Goal: Use online tool/utility: Utilize a website feature to perform a specific function

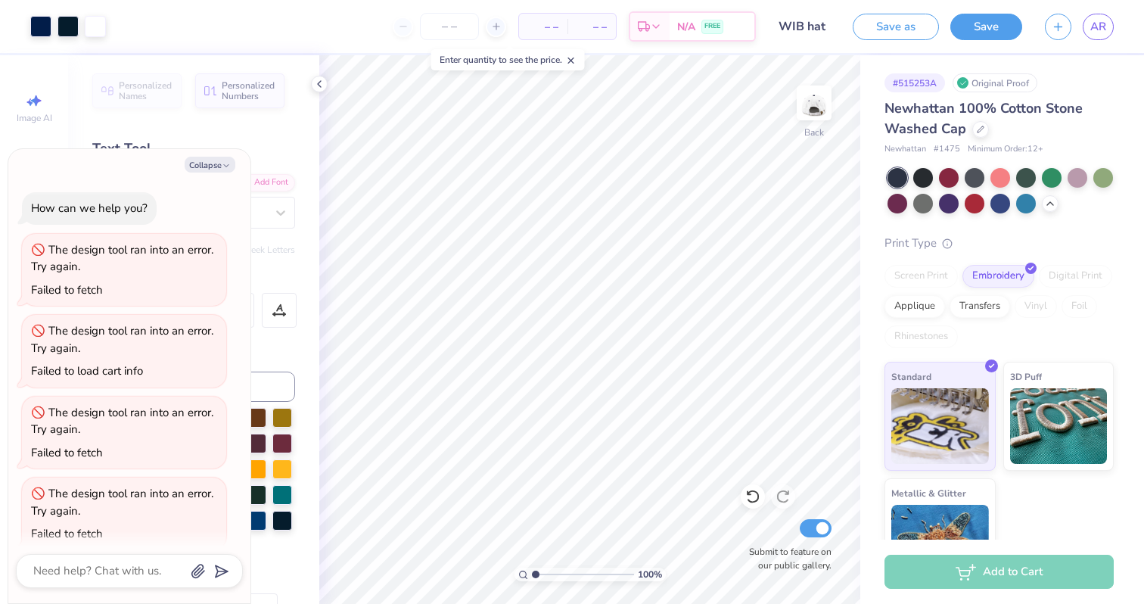
scroll to position [828, 0]
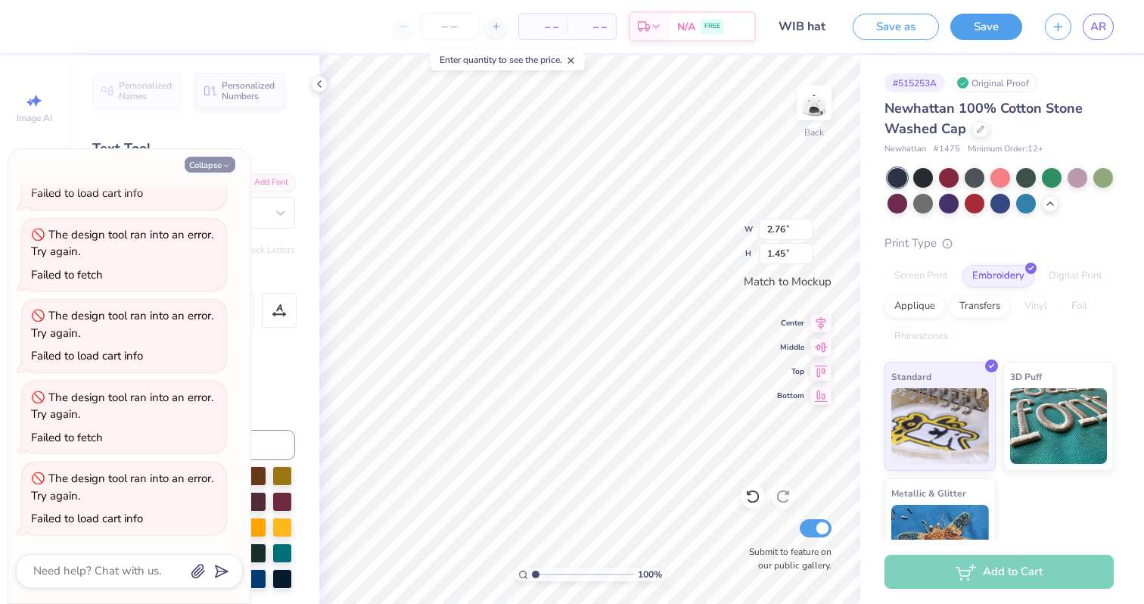
click at [225, 163] on icon "button" at bounding box center [226, 165] width 9 height 9
type textarea "x"
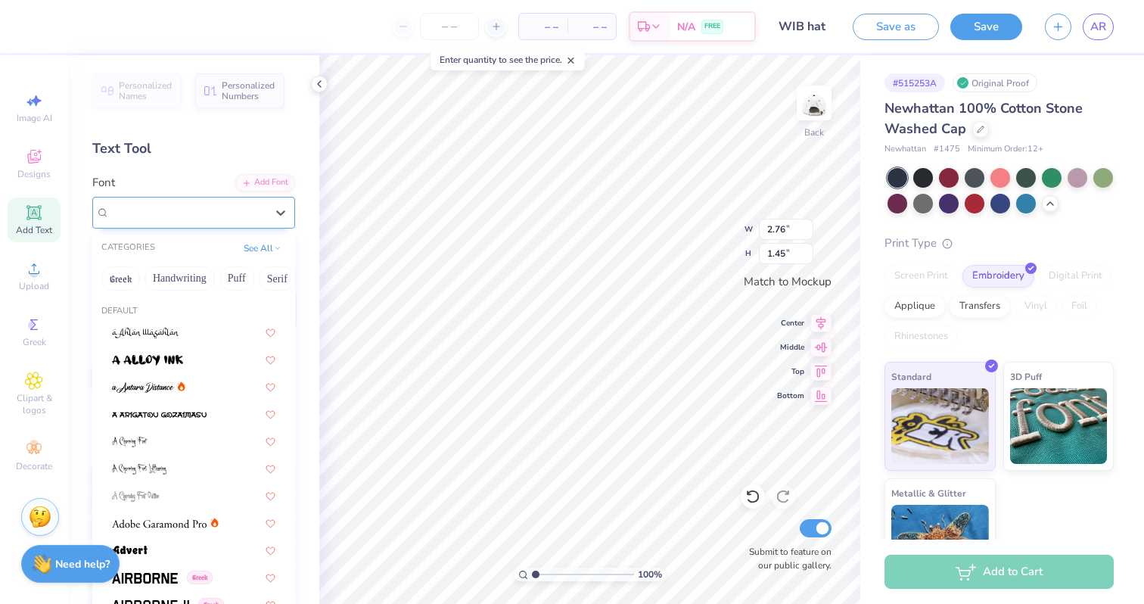
click at [265, 213] on div "Jersey M54" at bounding box center [187, 212] width 159 height 23
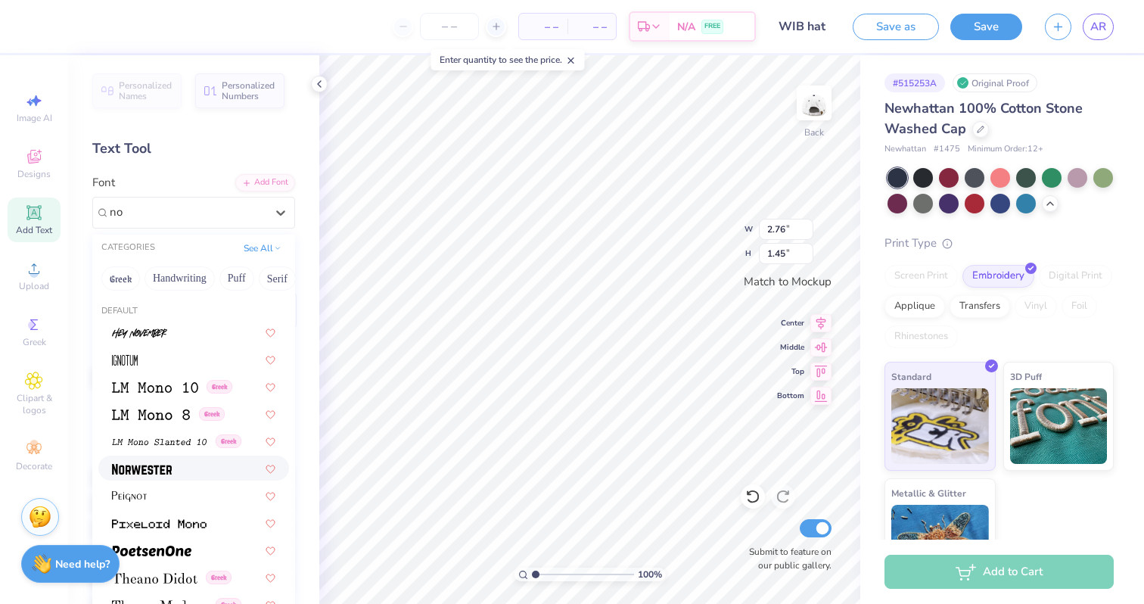
click at [161, 476] on span at bounding box center [142, 468] width 60 height 16
type input "no"
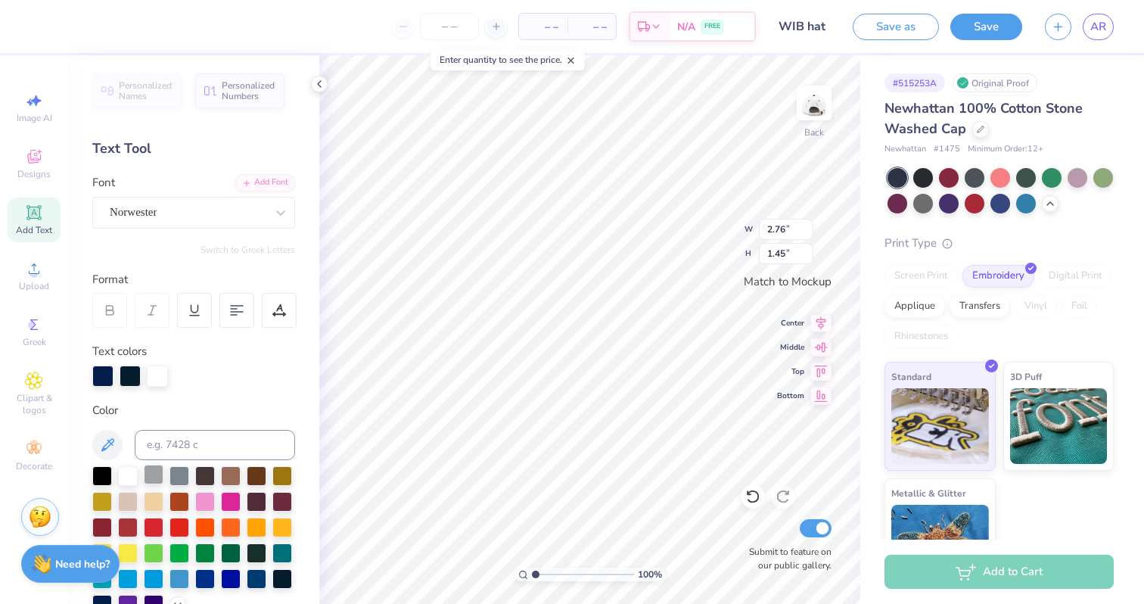
type input "2.75"
type input "1.51"
click at [136, 373] on div at bounding box center [130, 374] width 21 height 21
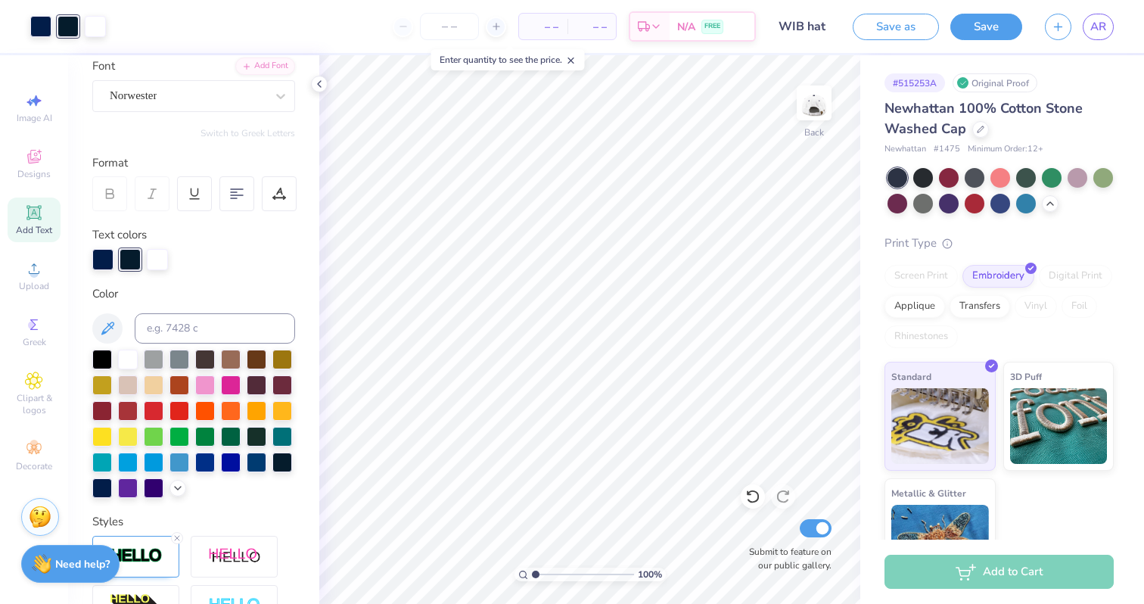
scroll to position [117, 0]
click at [278, 461] on div at bounding box center [282, 460] width 20 height 20
click at [105, 264] on div at bounding box center [102, 257] width 21 height 21
click at [277, 462] on div at bounding box center [282, 460] width 20 height 20
click at [282, 465] on div at bounding box center [282, 460] width 20 height 20
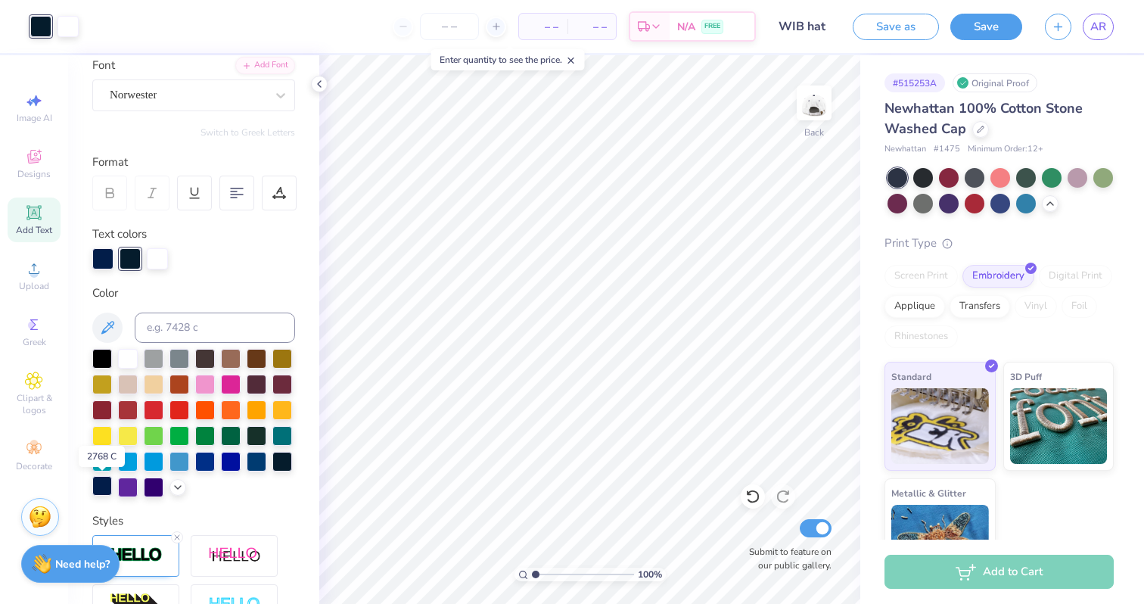
click at [102, 486] on div at bounding box center [102, 486] width 20 height 20
click at [131, 264] on div at bounding box center [130, 257] width 21 height 21
click at [99, 490] on div at bounding box center [102, 486] width 20 height 20
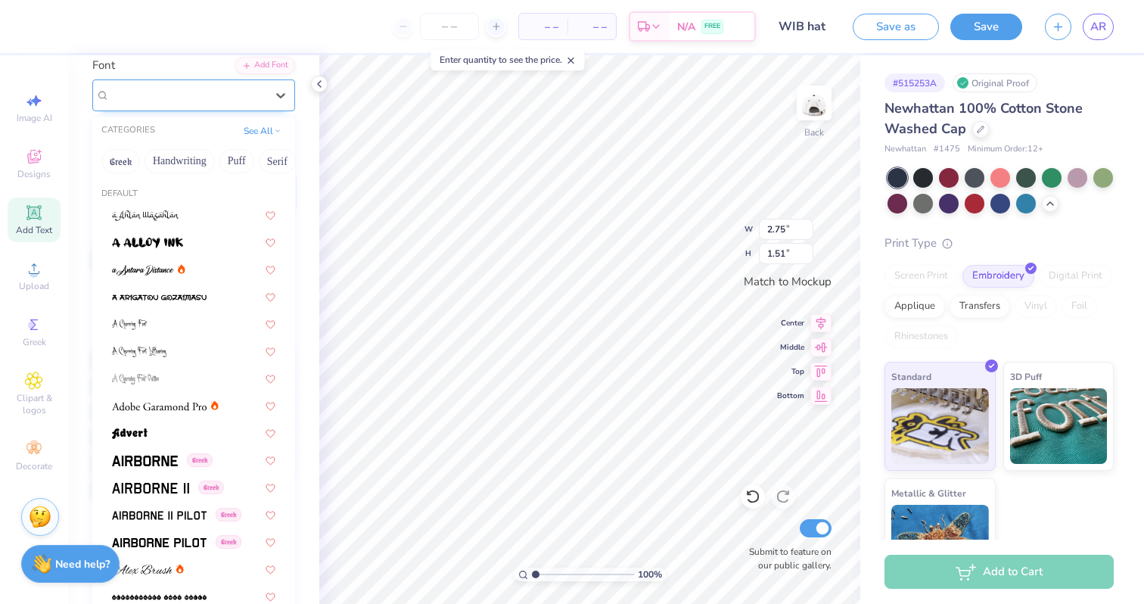
click at [238, 98] on div "Norwester" at bounding box center [187, 94] width 159 height 23
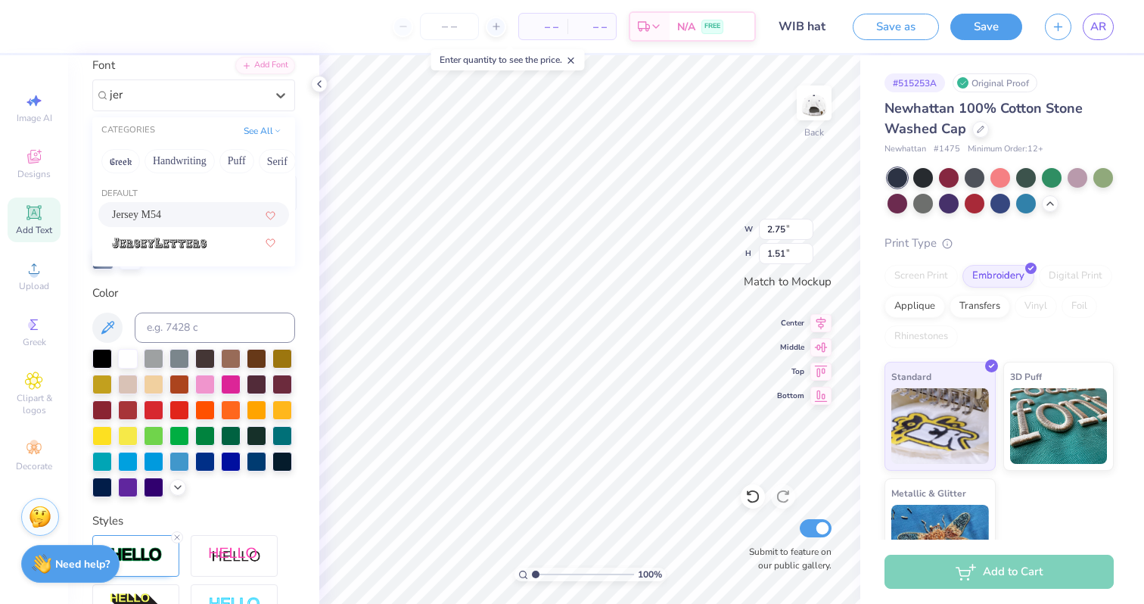
click at [170, 220] on div "Jersey M54" at bounding box center [193, 215] width 163 height 16
type input "jer"
type input "2.76"
type input "1.45"
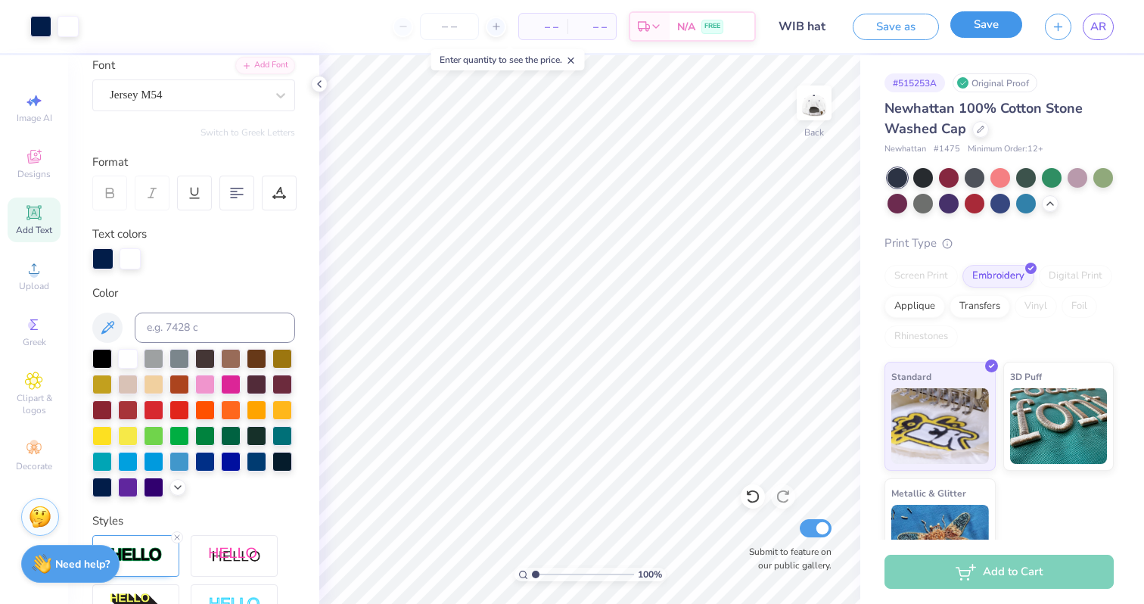
click at [975, 26] on button "Save" at bounding box center [986, 24] width 72 height 26
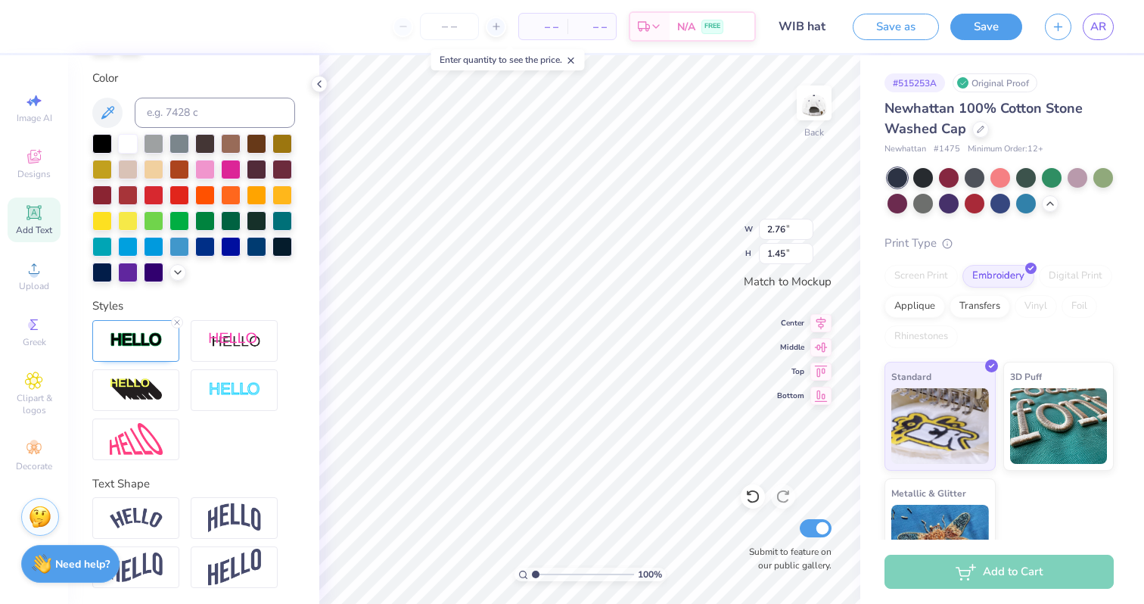
scroll to position [334, 0]
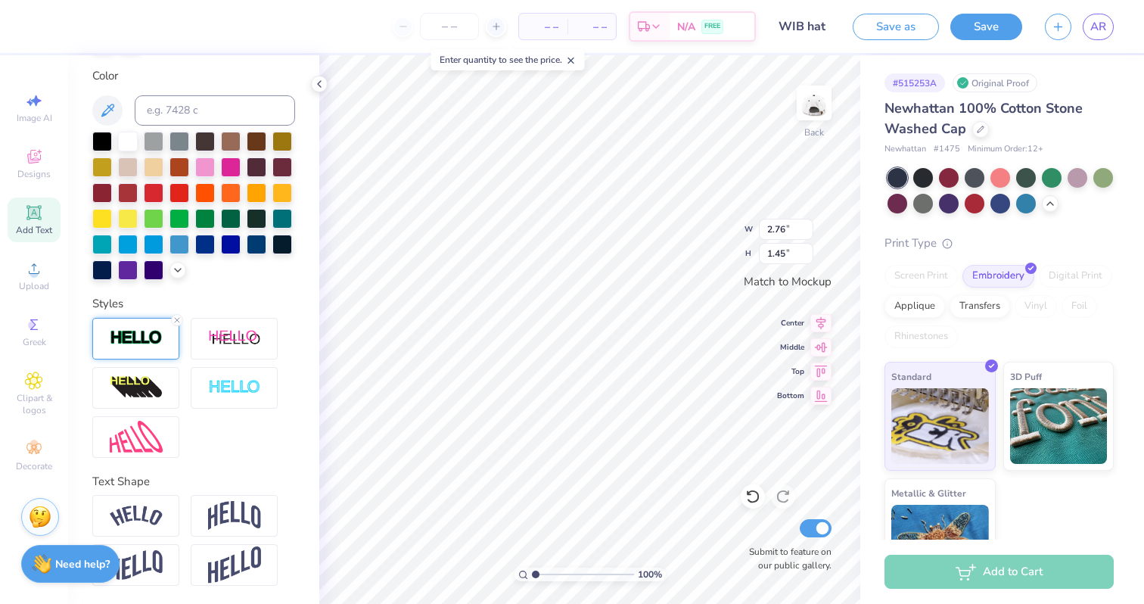
click at [132, 343] on img at bounding box center [136, 337] width 53 height 17
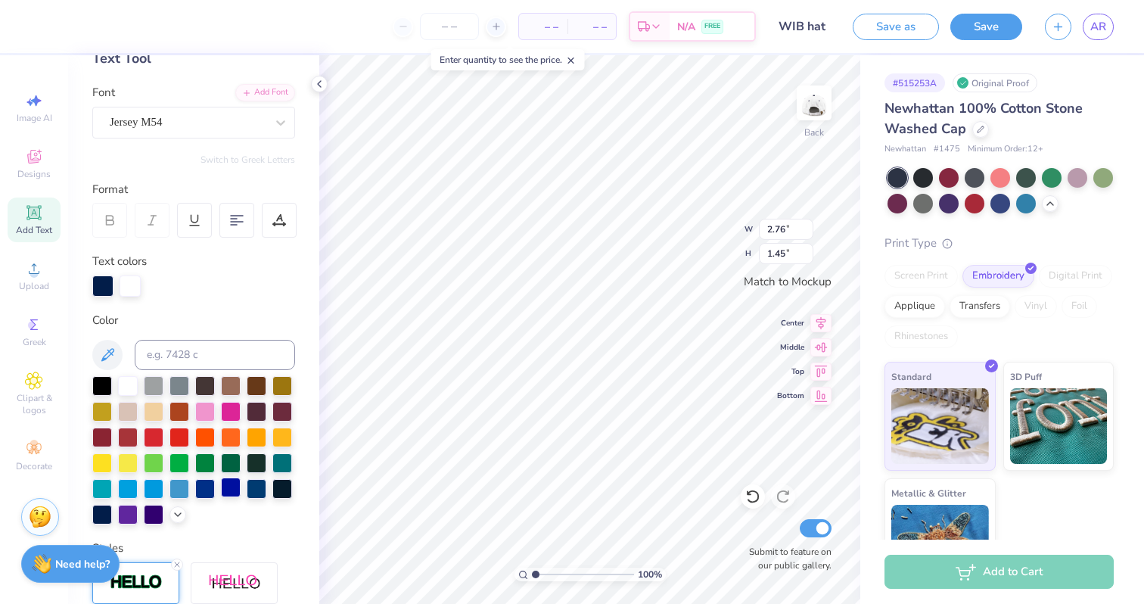
scroll to position [0, 0]
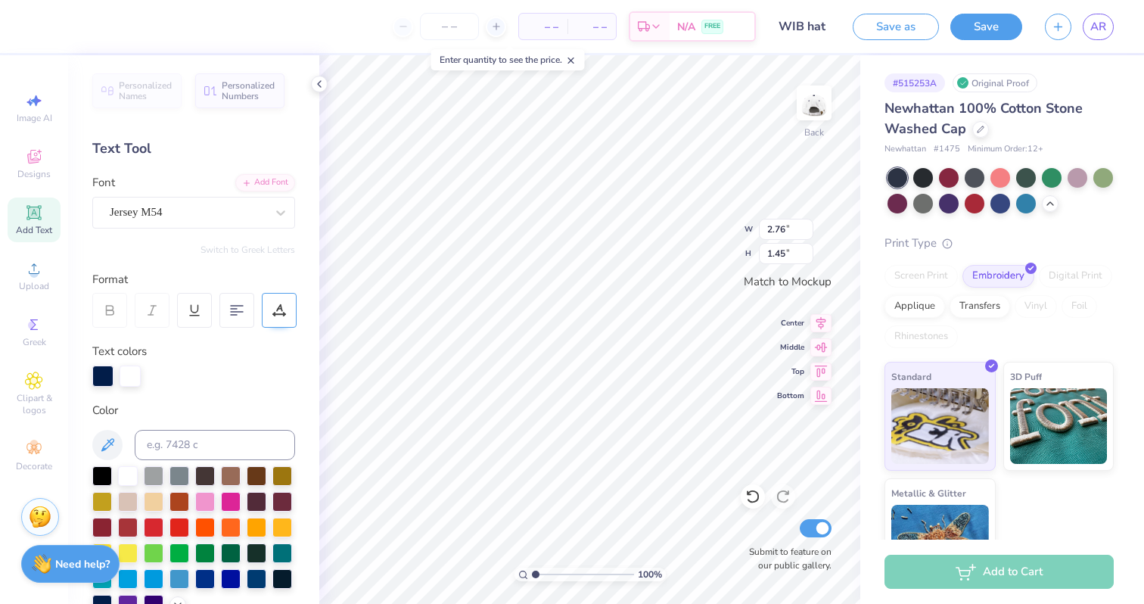
click at [272, 300] on div at bounding box center [279, 310] width 35 height 35
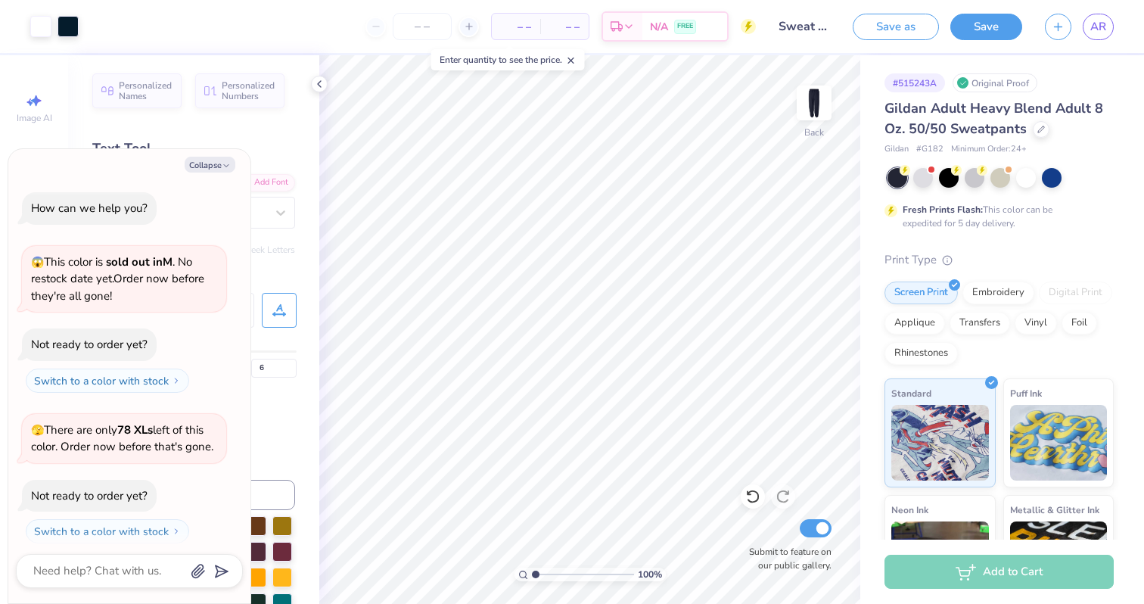
scroll to position [1344, 0]
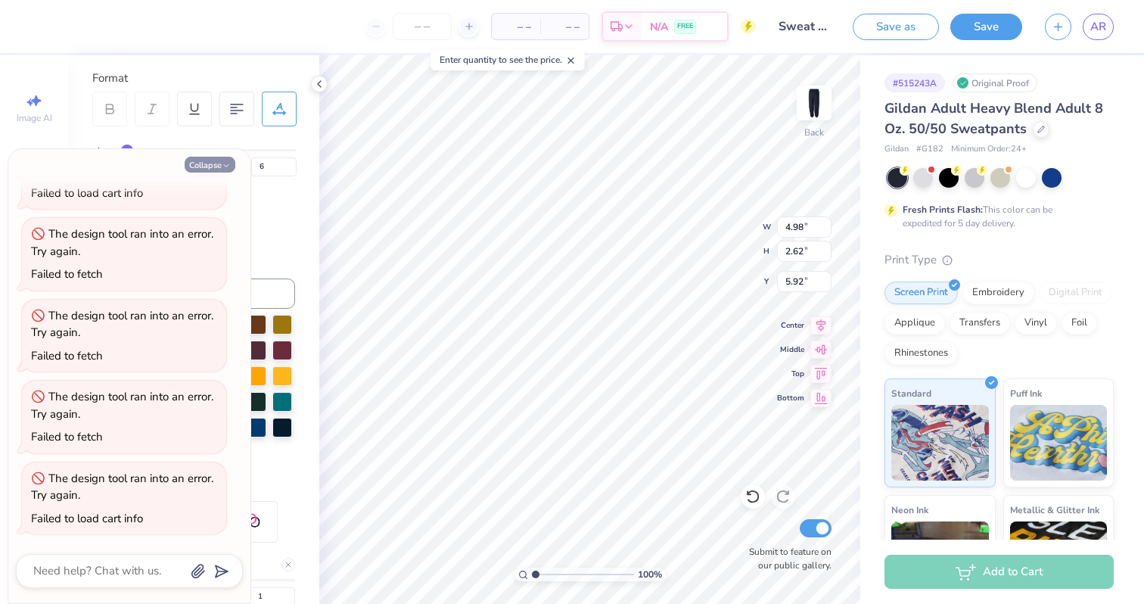
click at [212, 166] on button "Collapse" at bounding box center [210, 165] width 51 height 16
type textarea "x"
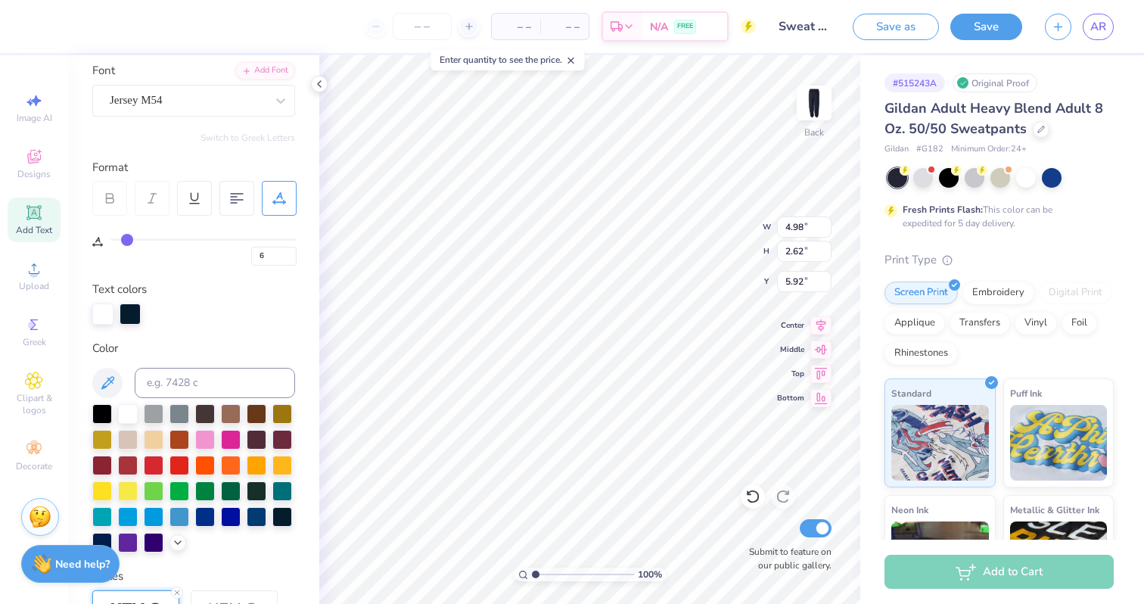
scroll to position [0, 0]
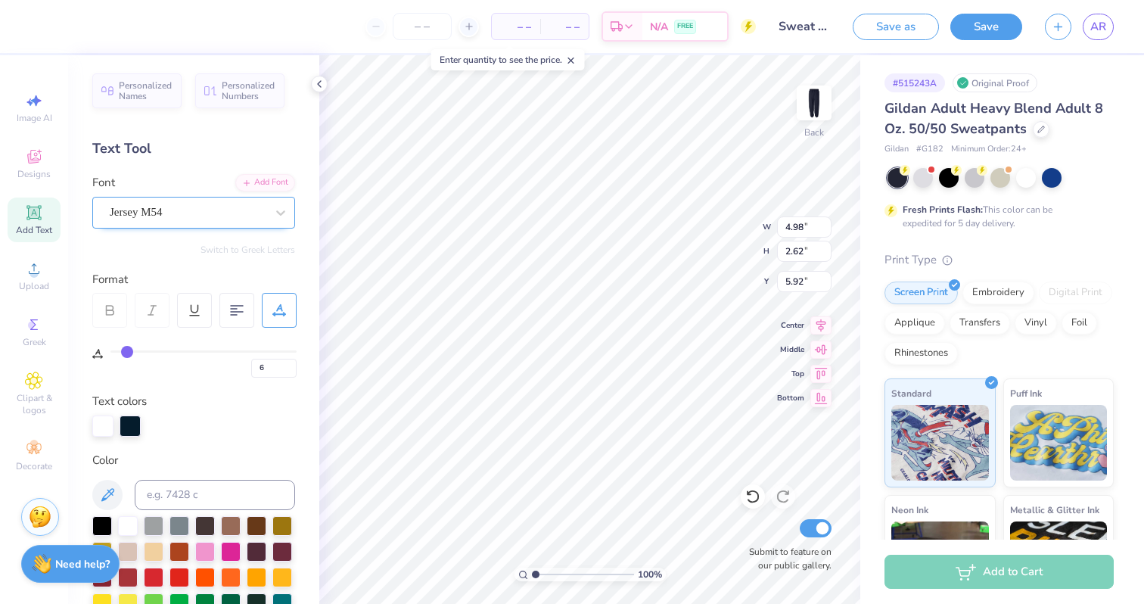
click at [185, 216] on div "Jersey M54" at bounding box center [187, 212] width 159 height 23
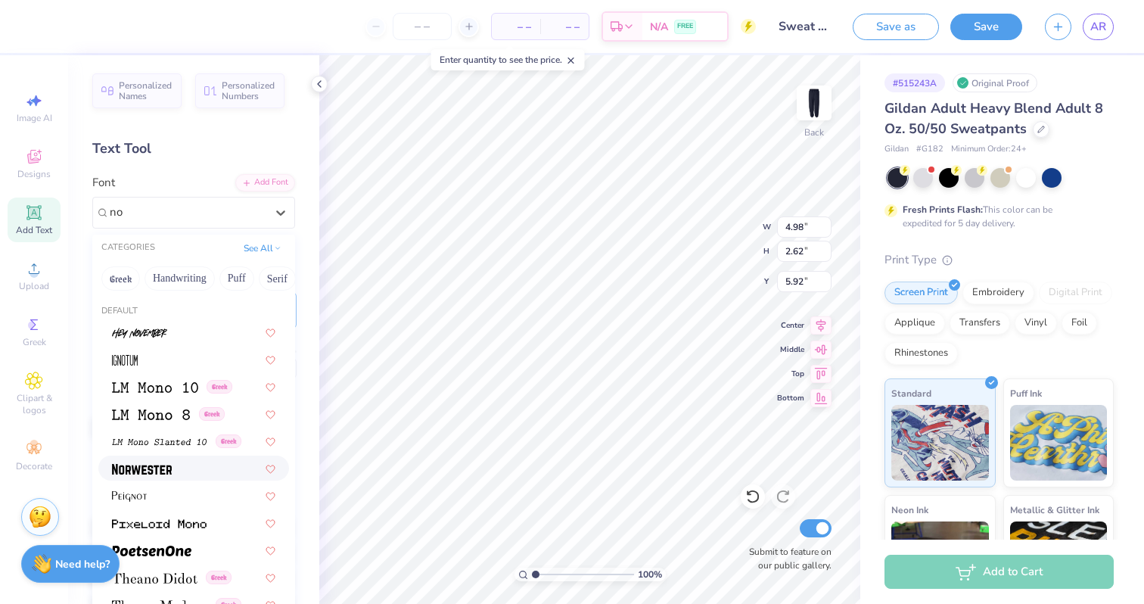
click at [161, 464] on img at bounding box center [142, 469] width 60 height 11
type input "no"
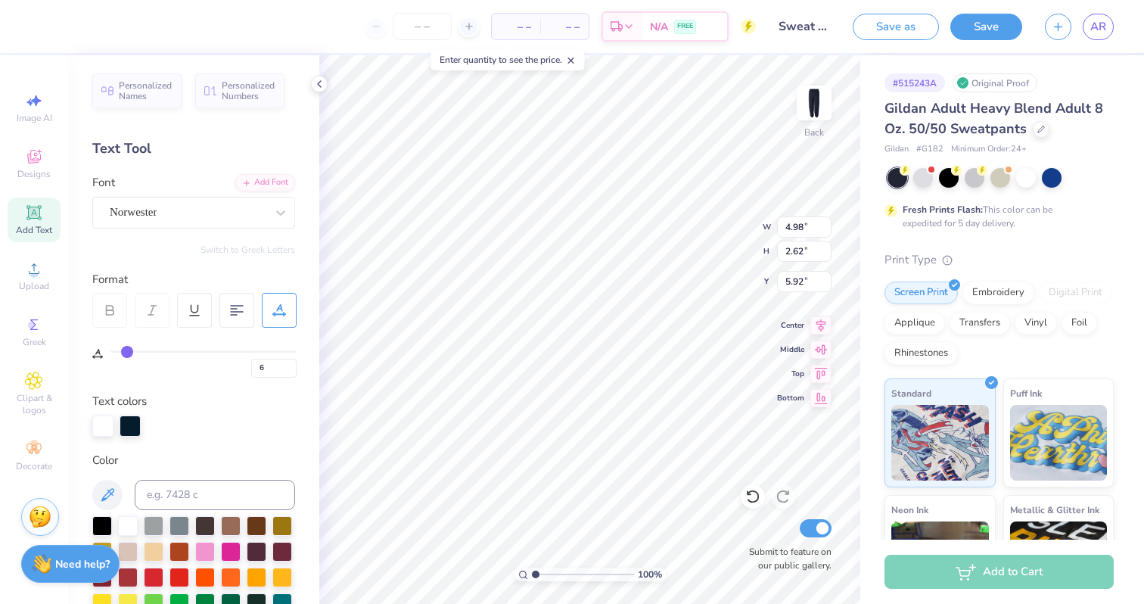
type input "4.95"
type input "2.72"
type input "5.87"
type input "5.22"
type input "2.87"
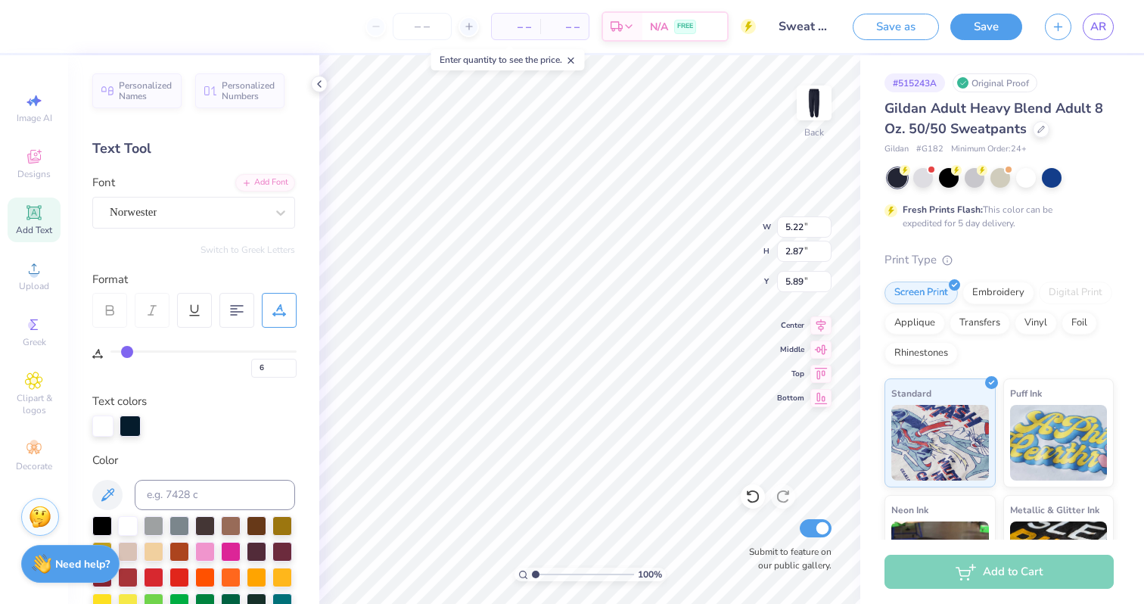
type input "5.89"
type input "5.90"
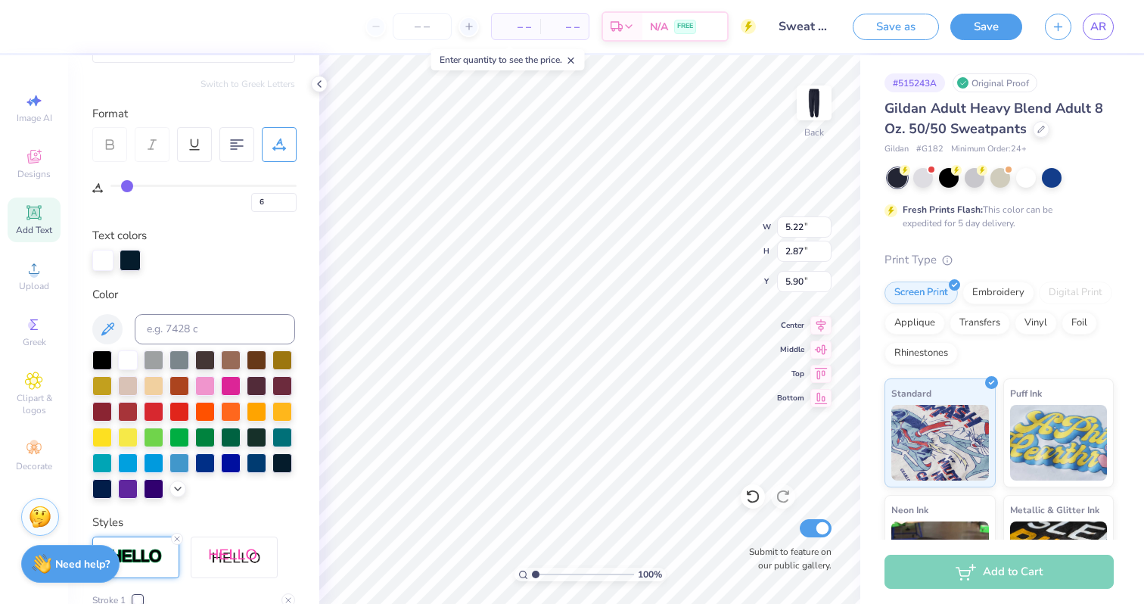
scroll to position [222, 0]
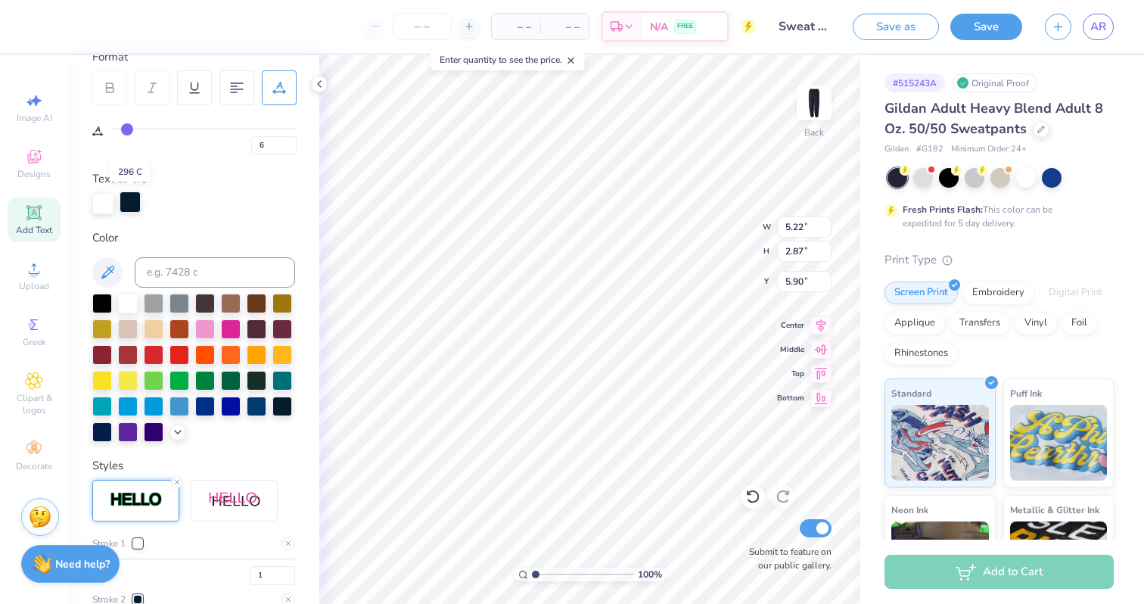
click at [130, 197] on div at bounding box center [130, 201] width 21 height 21
click at [102, 434] on div at bounding box center [102, 431] width 20 height 20
click at [249, 219] on div "Personalized Names Personalized Numbers Text Tool Add Font Font Norwester Switc…" at bounding box center [193, 329] width 251 height 549
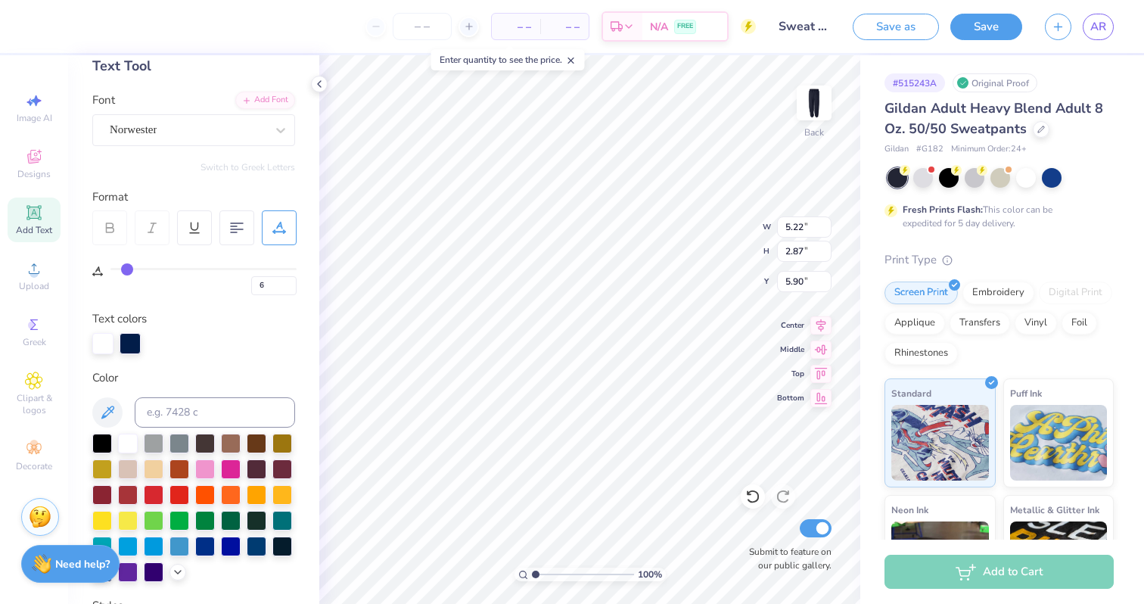
scroll to position [76, 0]
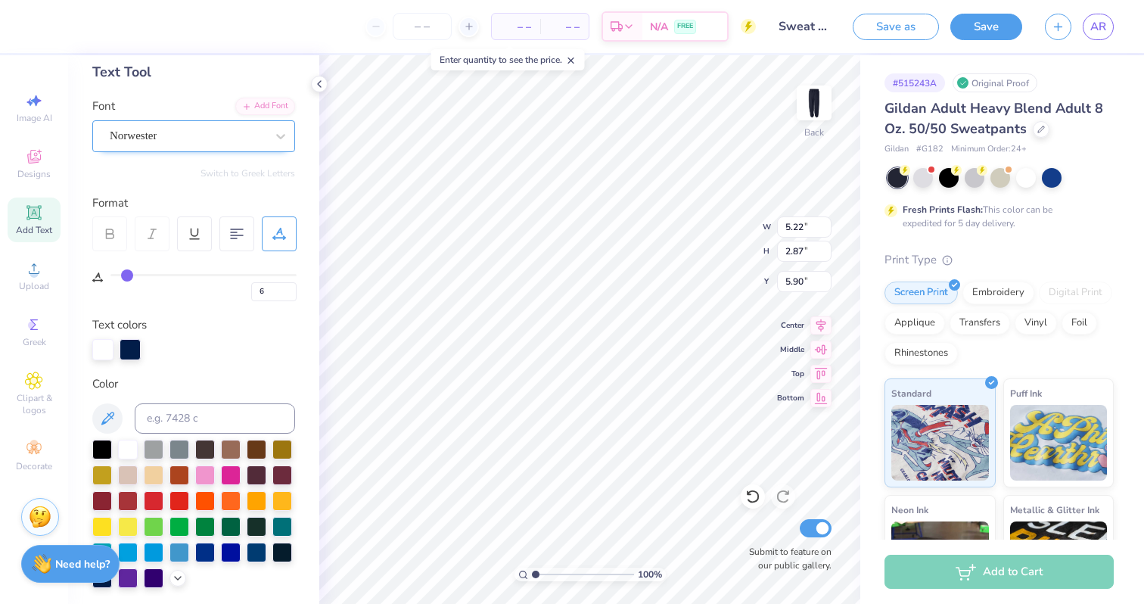
click at [249, 147] on div "Norwester" at bounding box center [187, 135] width 159 height 23
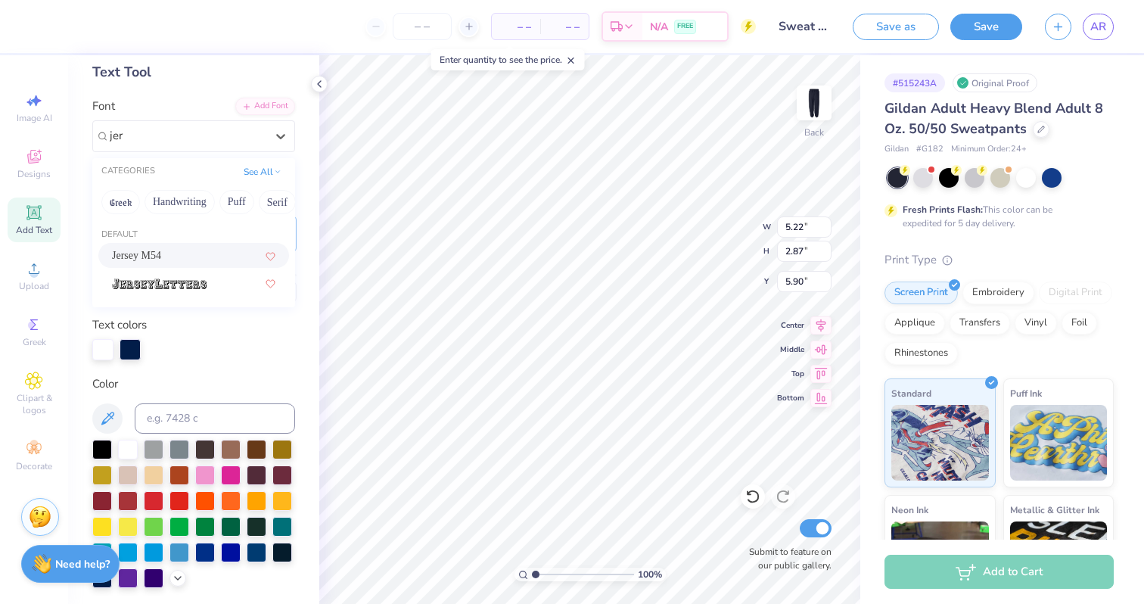
click at [188, 247] on div "Jersey M54" at bounding box center [193, 255] width 191 height 25
type input "jer"
type input "5.25"
type input "2.76"
type input "5.96"
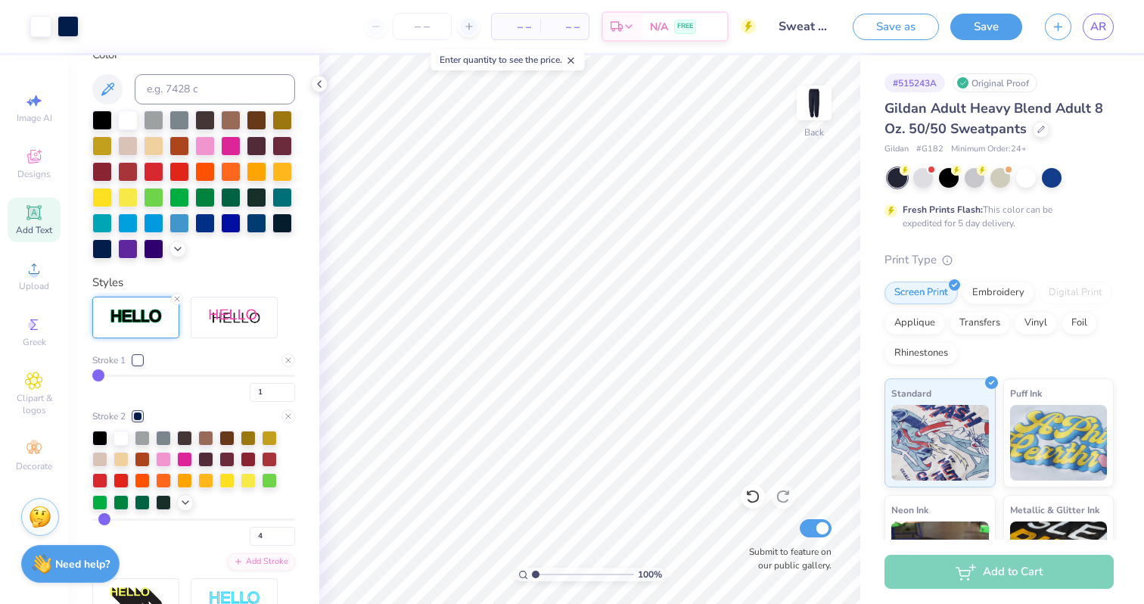
scroll to position [406, 0]
